Goal: Transaction & Acquisition: Register for event/course

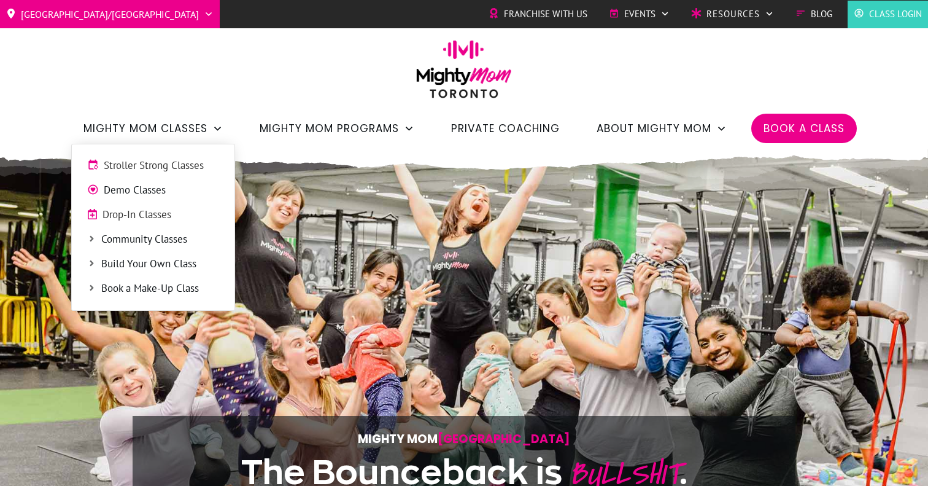
click at [170, 164] on span "Stroller Strong Classes" at bounding box center [161, 166] width 115 height 16
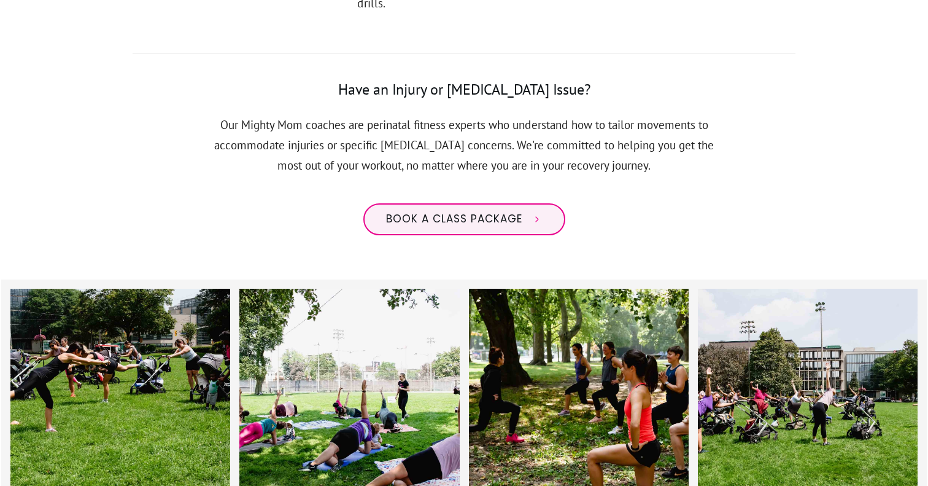
scroll to position [984, 0]
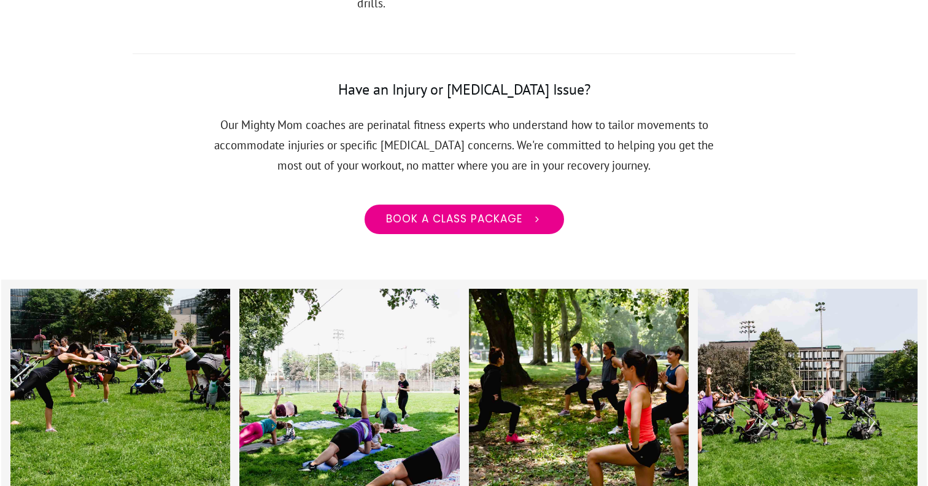
click at [459, 203] on link "Book a class package" at bounding box center [464, 219] width 202 height 32
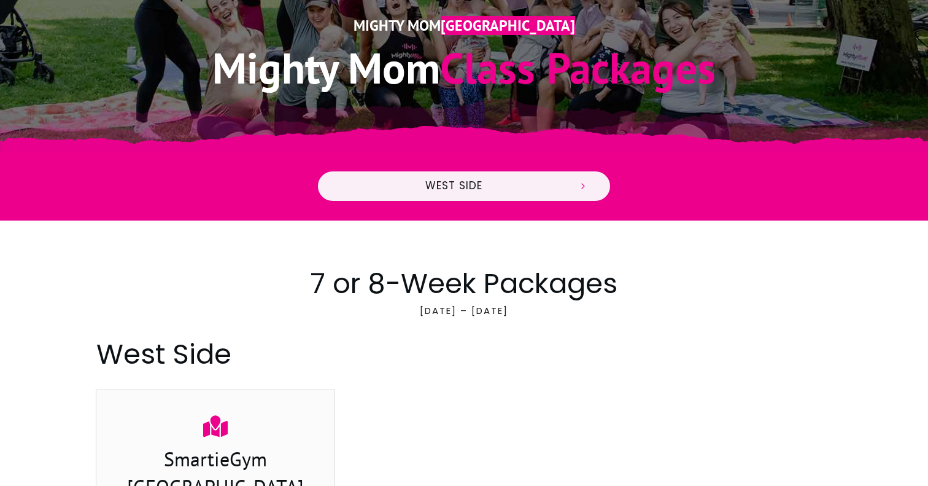
scroll to position [317, 1]
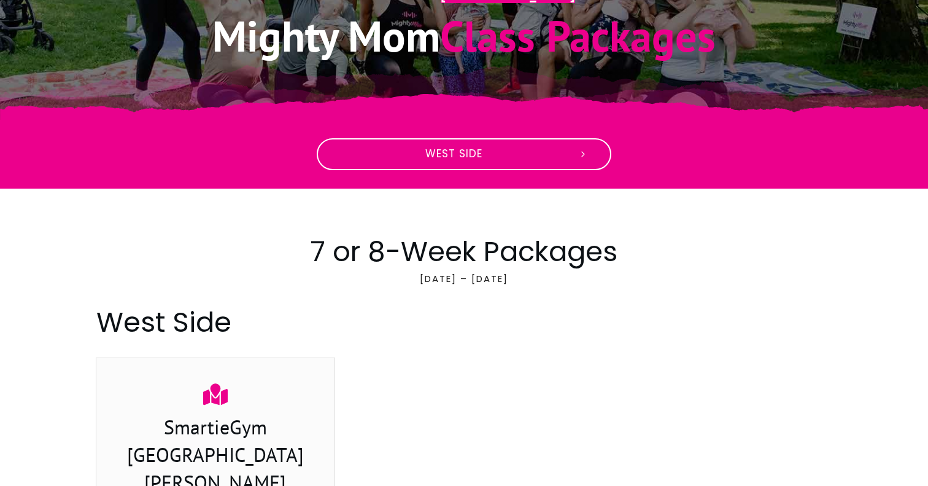
click at [508, 154] on span "West Side" at bounding box center [454, 154] width 229 height 14
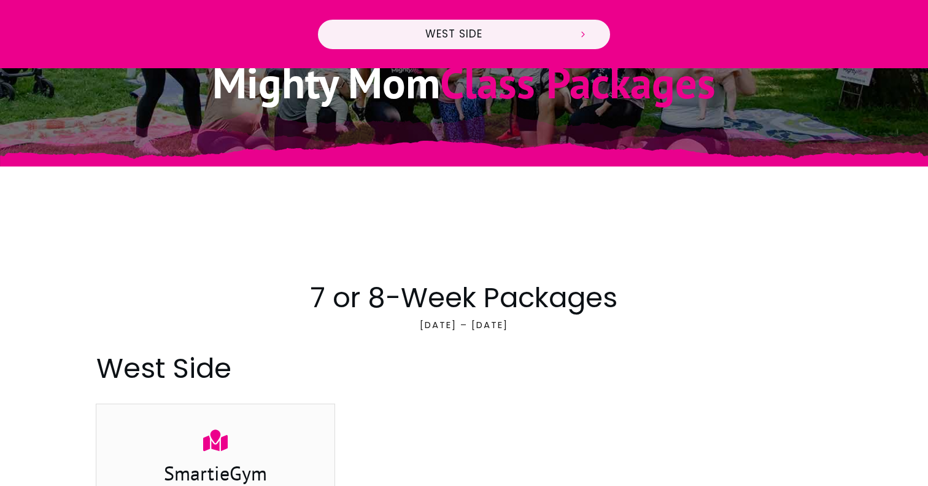
scroll to position [204, 0]
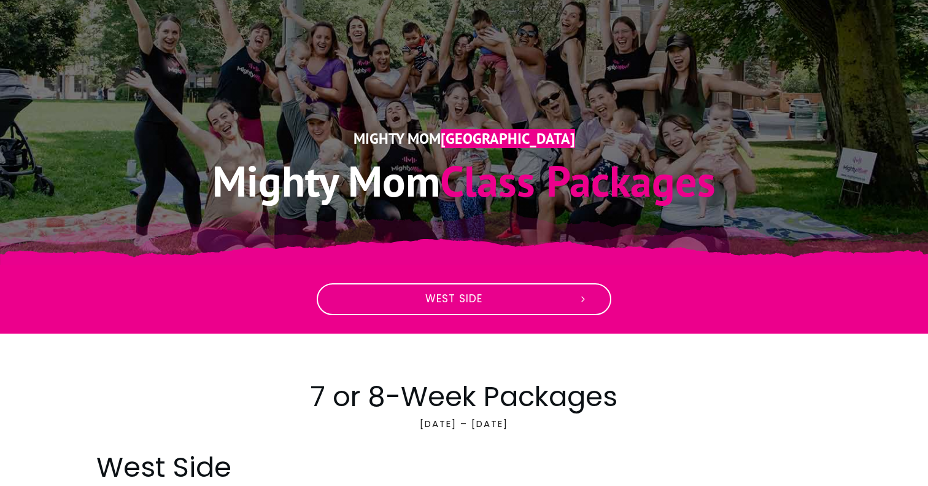
click at [578, 300] on icon at bounding box center [583, 298] width 11 height 11
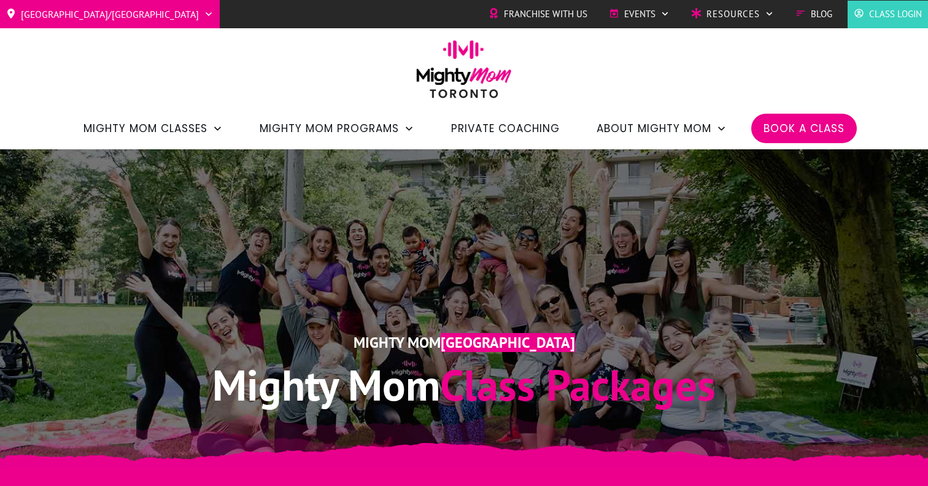
scroll to position [0, 0]
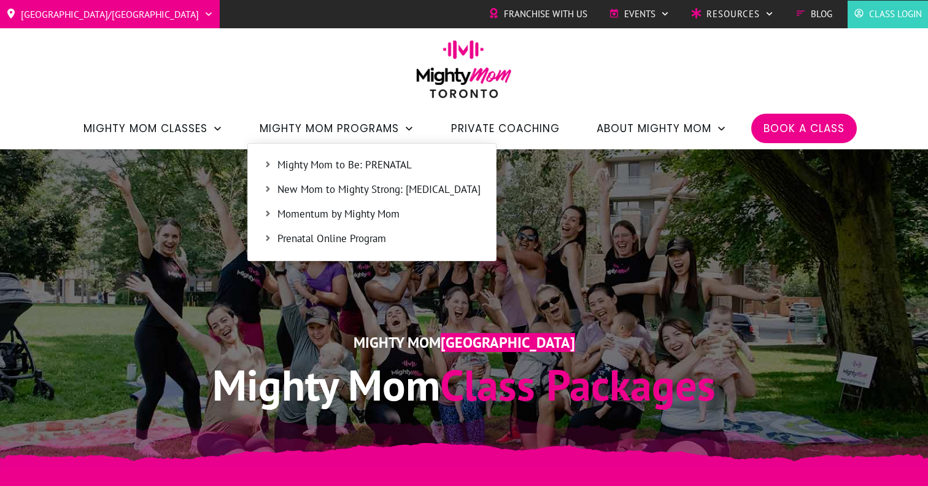
click at [354, 186] on span "New Mom to Mighty Strong: [MEDICAL_DATA]" at bounding box center [379, 190] width 203 height 16
